Goal: Task Accomplishment & Management: Complete application form

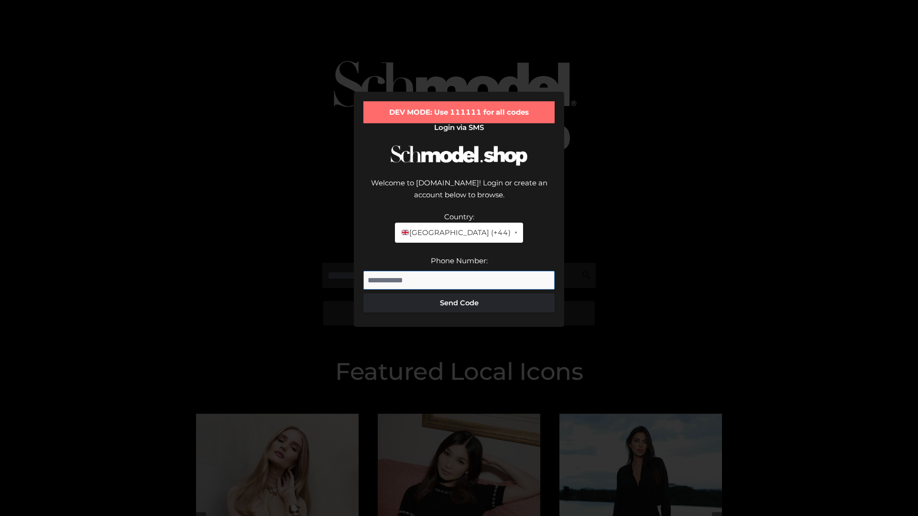
click at [459, 271] on input "Phone Number:" at bounding box center [458, 280] width 191 height 19
type input "**********"
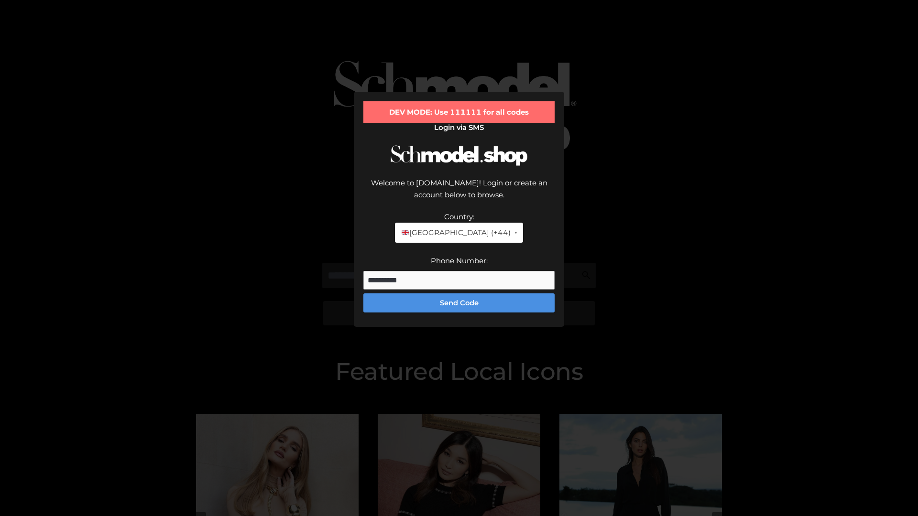
click at [459, 293] on button "Send Code" at bounding box center [458, 302] width 191 height 19
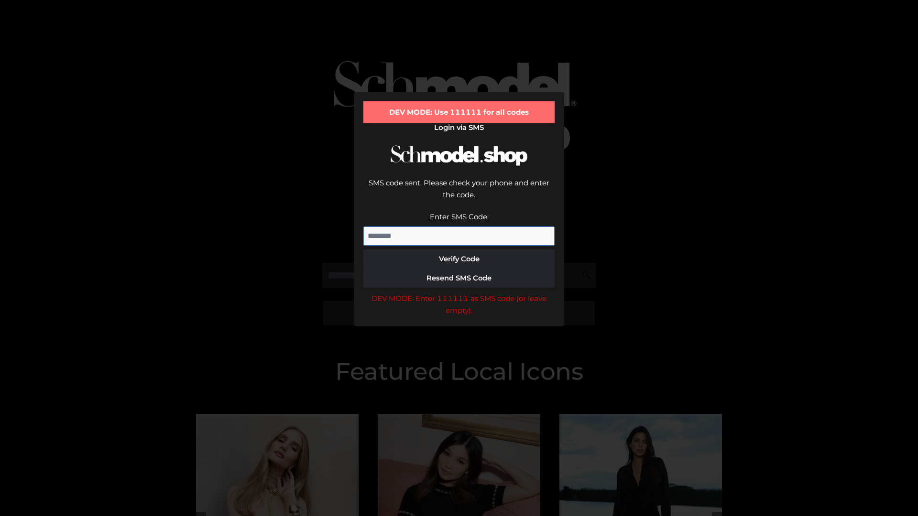
click at [459, 227] on input "Enter SMS Code:" at bounding box center [458, 236] width 191 height 19
type input "******"
click at [459, 250] on button "Verify Code" at bounding box center [458, 259] width 191 height 19
click at [459, 293] on div "DEV MODE: Enter 111111 as SMS code (or leave empty)." at bounding box center [458, 305] width 191 height 24
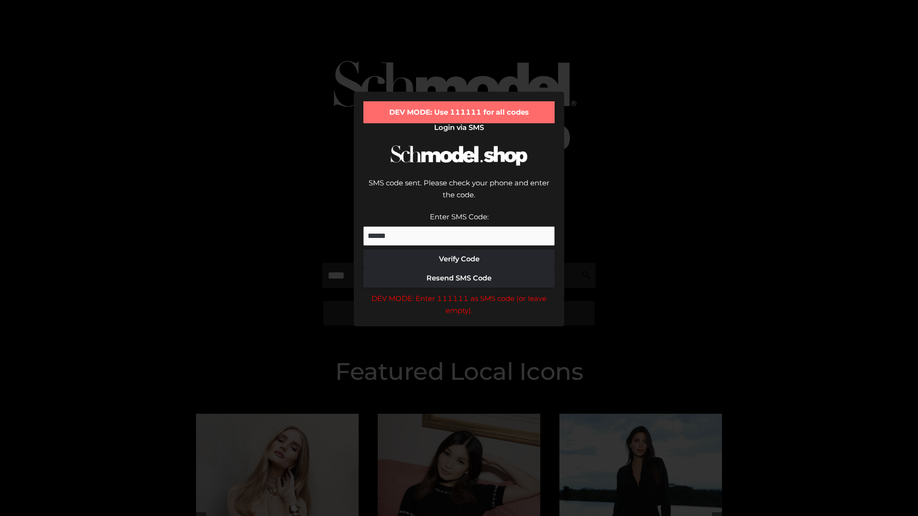
click at [459, 293] on div "DEV MODE: Enter 111111 as SMS code (or leave empty)." at bounding box center [458, 305] width 191 height 24
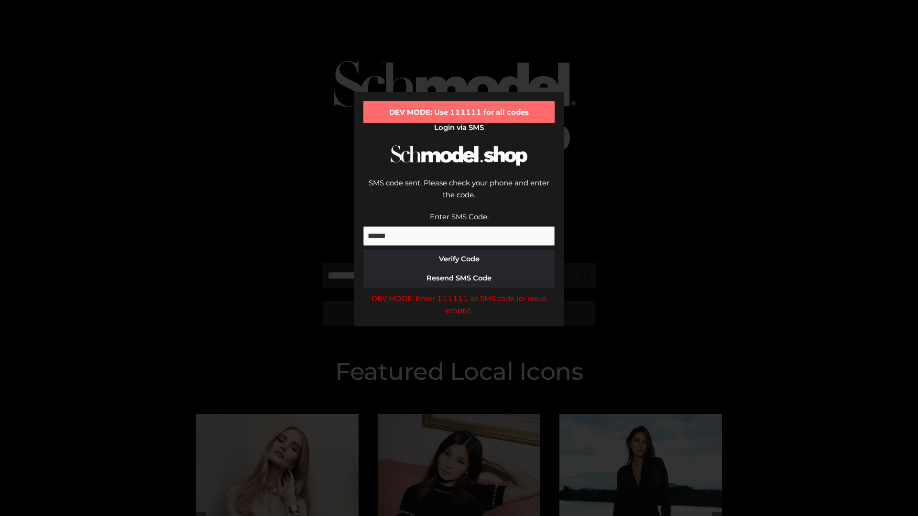
click at [459, 293] on div "DEV MODE: Enter 111111 as SMS code (or leave empty)." at bounding box center [458, 305] width 191 height 24
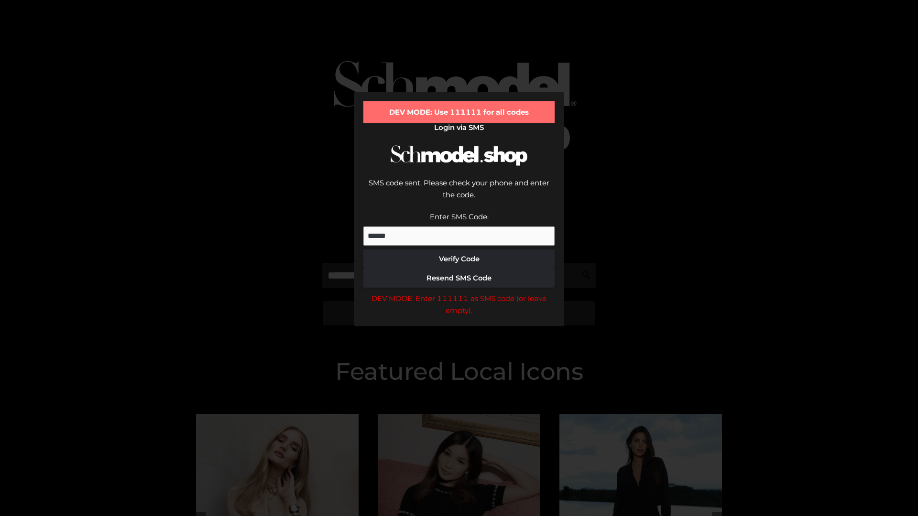
click at [459, 293] on div "DEV MODE: Enter 111111 as SMS code (or leave empty)." at bounding box center [458, 305] width 191 height 24
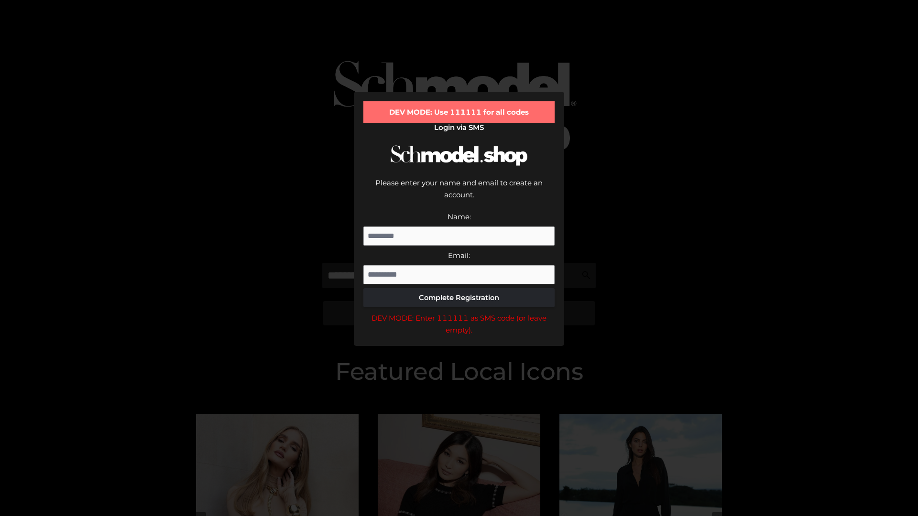
click at [459, 312] on div "DEV MODE: Enter 111111 as SMS code (or leave empty)." at bounding box center [458, 324] width 191 height 24
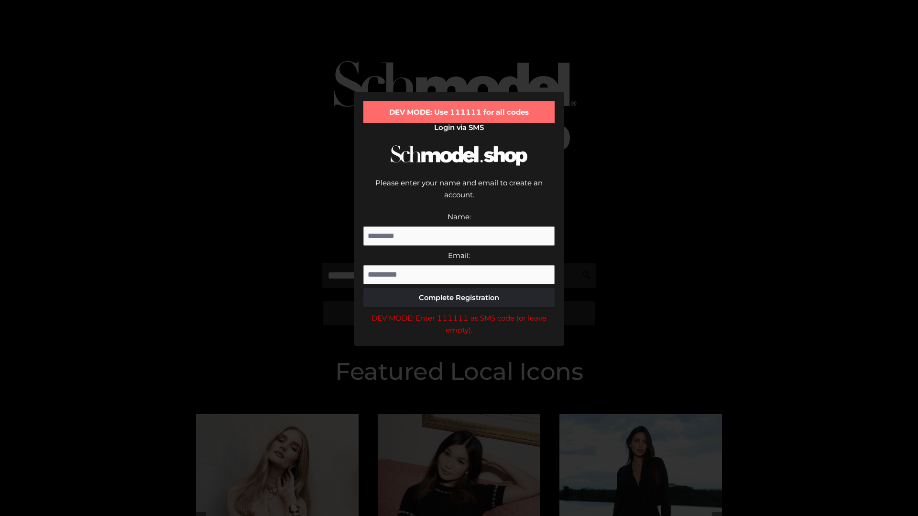
click at [459, 312] on div "DEV MODE: Enter 111111 as SMS code (or leave empty)." at bounding box center [458, 324] width 191 height 24
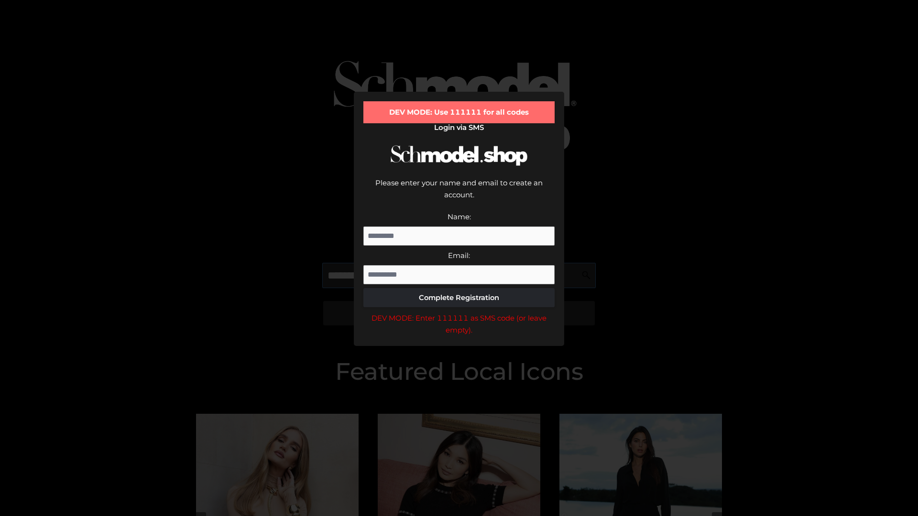
scroll to position [0, 24]
click at [459, 312] on div "DEV MODE: Enter 111111 as SMS code (or leave empty)." at bounding box center [458, 324] width 191 height 24
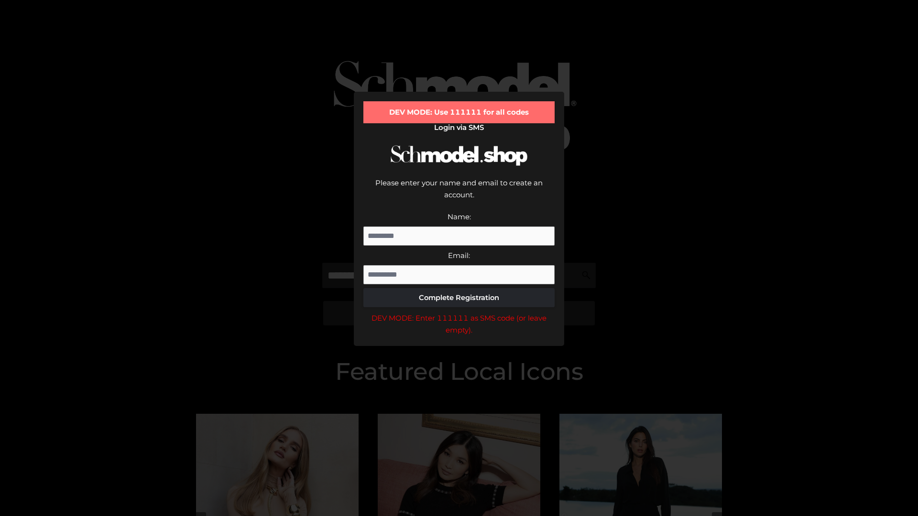
click at [459, 312] on div "DEV MODE: Enter 111111 as SMS code (or leave empty)." at bounding box center [458, 324] width 191 height 24
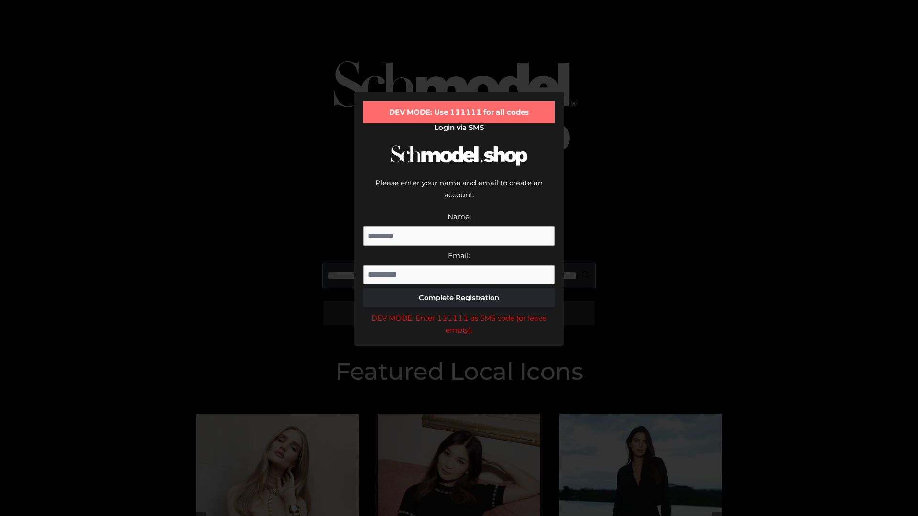
scroll to position [0, 84]
click at [459, 312] on div "DEV MODE: Enter 111111 as SMS code (or leave empty)." at bounding box center [458, 324] width 191 height 24
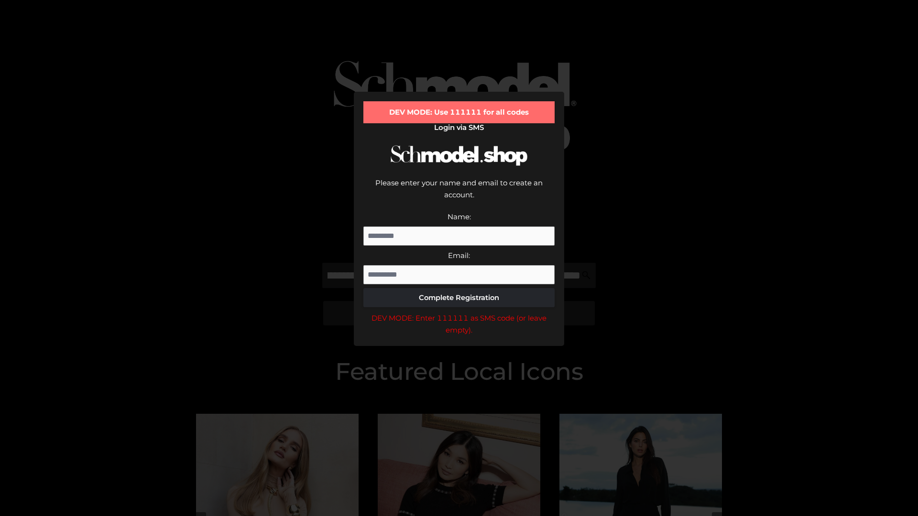
click at [459, 312] on div "DEV MODE: Enter 111111 as SMS code (or leave empty)." at bounding box center [458, 324] width 191 height 24
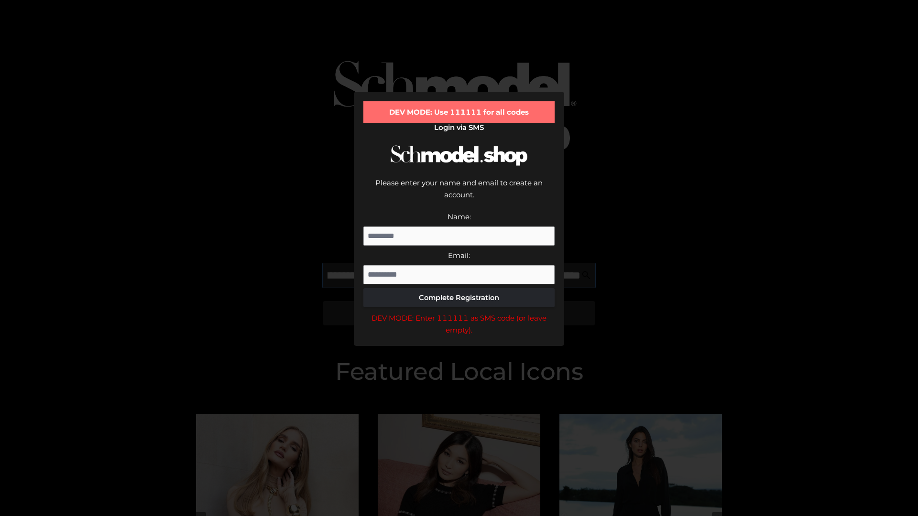
scroll to position [0, 139]
click at [459, 312] on div "DEV MODE: Enter 111111 as SMS code (or leave empty)." at bounding box center [458, 324] width 191 height 24
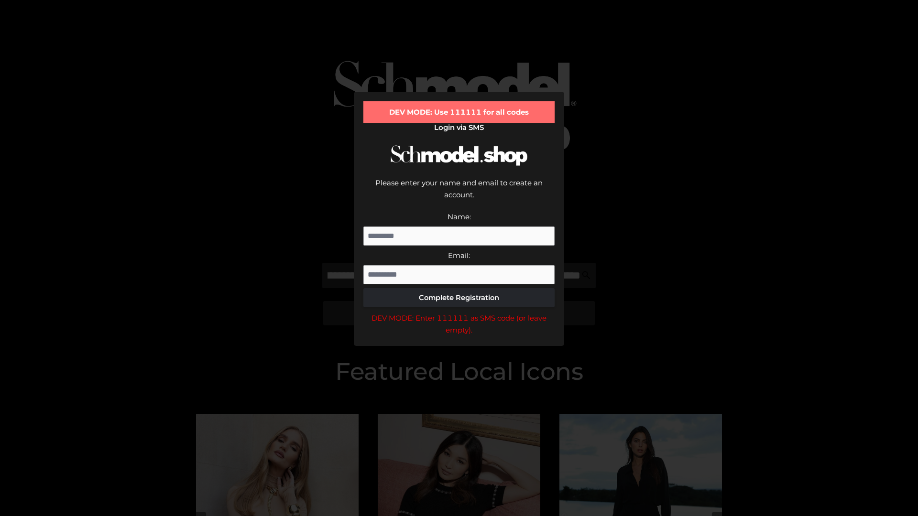
click at [459, 312] on div "DEV MODE: Enter 111111 as SMS code (or leave empty)." at bounding box center [458, 324] width 191 height 24
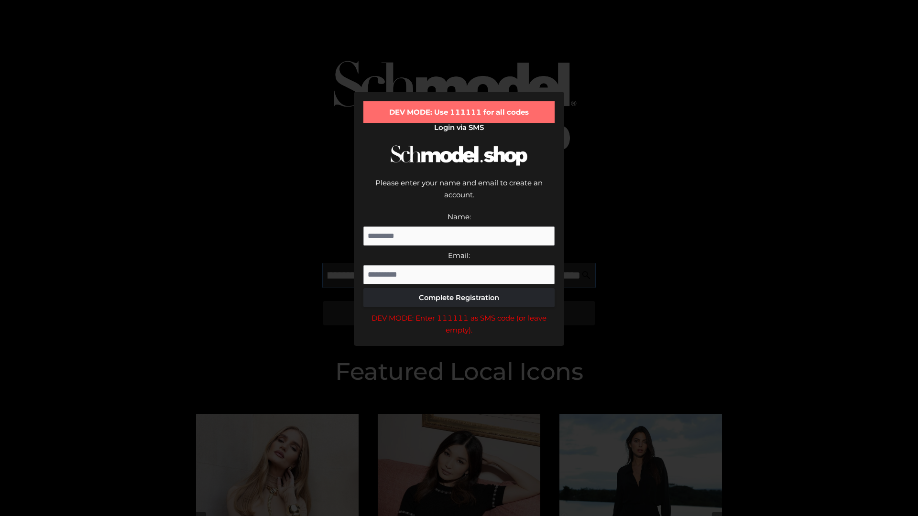
scroll to position [0, 197]
click at [459, 312] on div "DEV MODE: Enter 111111 as SMS code (or leave empty)." at bounding box center [458, 324] width 191 height 24
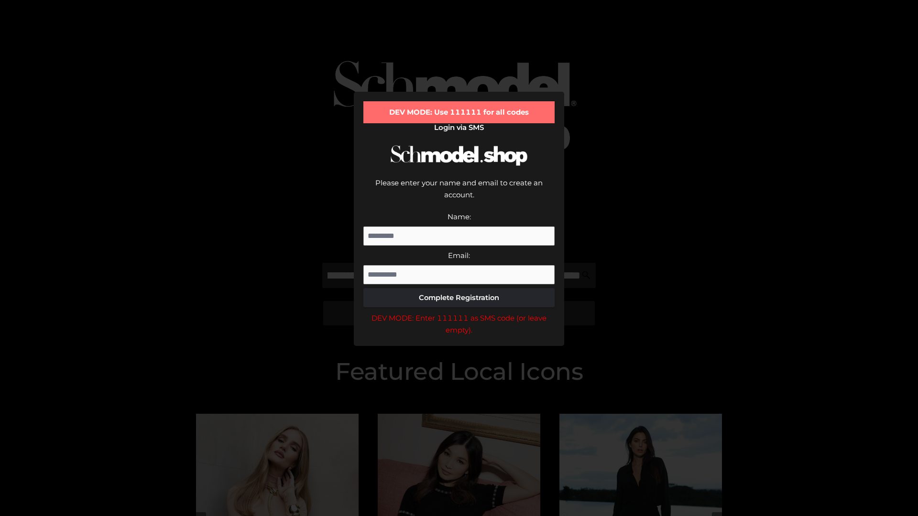
click at [459, 312] on div "DEV MODE: Enter 111111 as SMS code (or leave empty)." at bounding box center [458, 324] width 191 height 24
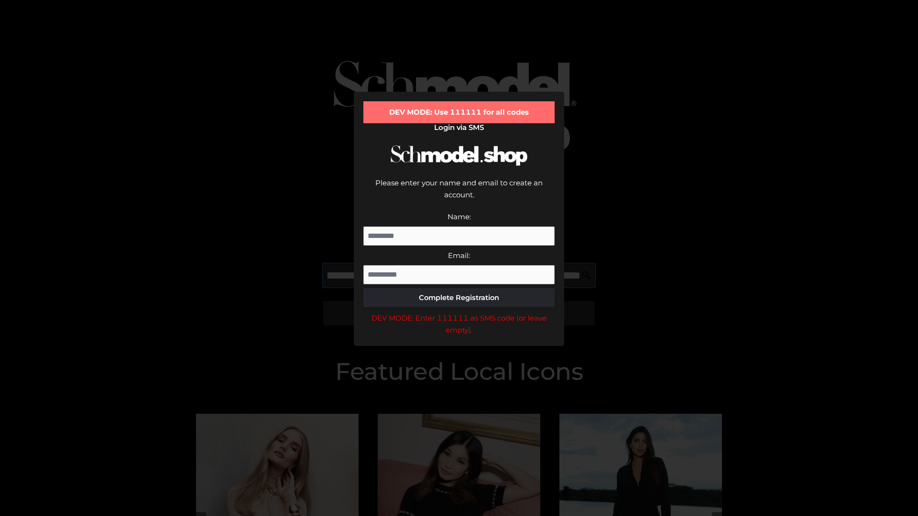
scroll to position [0, 257]
click at [459, 312] on div "DEV MODE: Enter 111111 as SMS code (or leave empty)." at bounding box center [458, 324] width 191 height 24
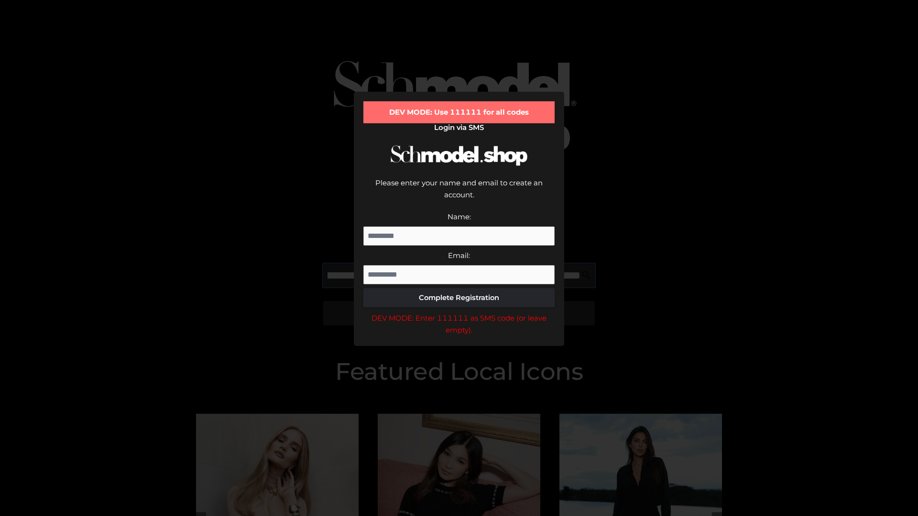
type input "**********"
